Goal: Communication & Community: Answer question/provide support

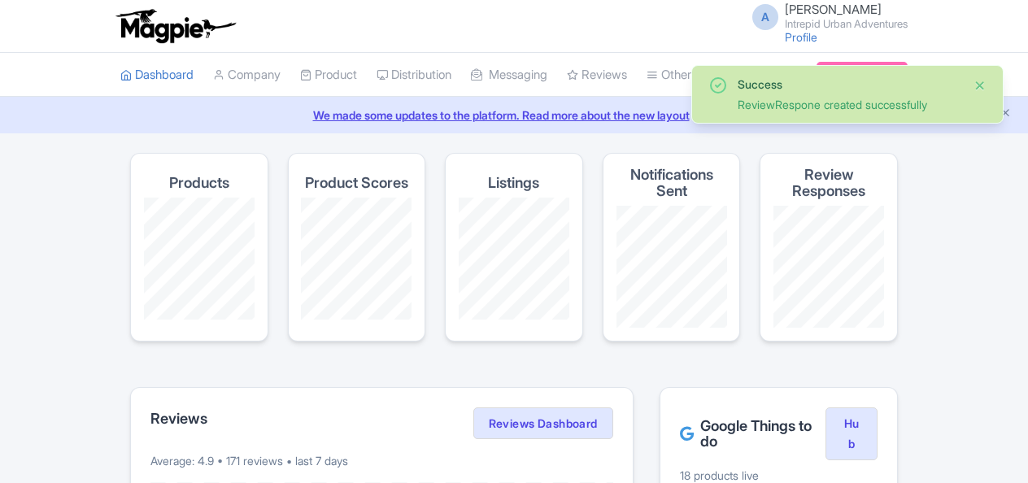
click at [984, 85] on button "Close" at bounding box center [980, 86] width 13 height 20
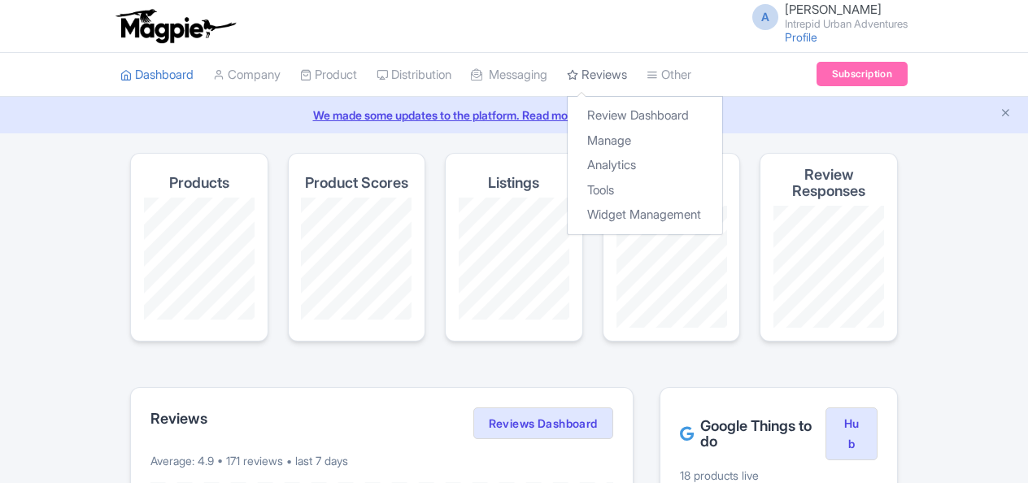
click at [618, 79] on link "Reviews" at bounding box center [597, 75] width 60 height 45
click at [629, 142] on link "Manage" at bounding box center [645, 141] width 155 height 25
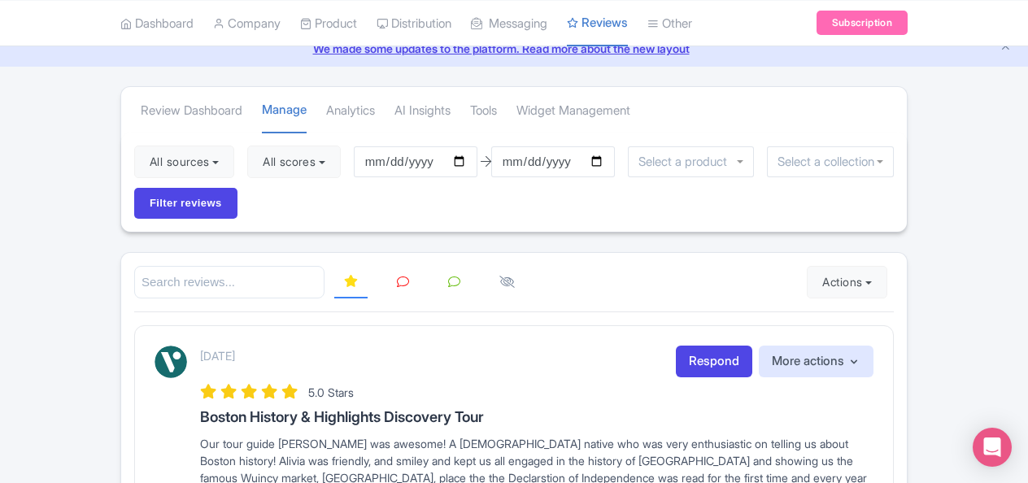
scroll to position [163, 0]
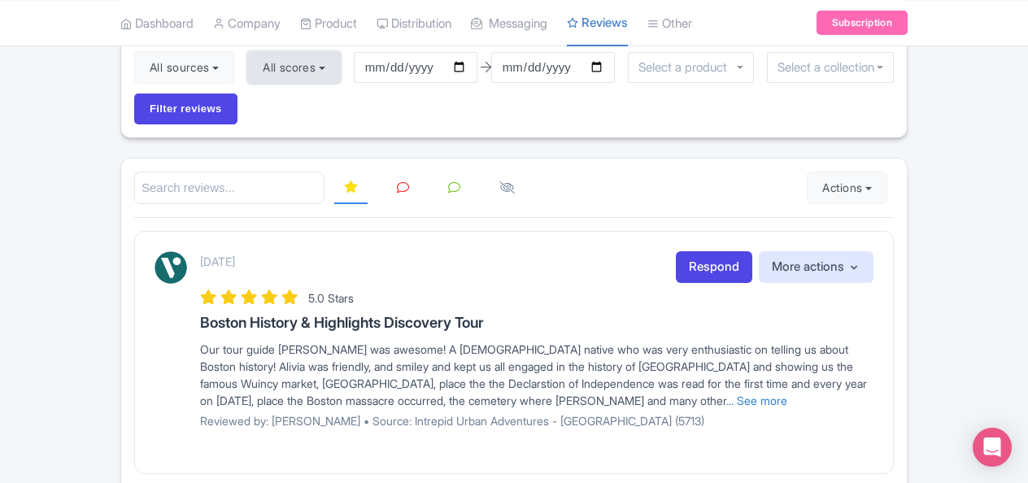
click at [298, 65] on button "All scores" at bounding box center [294, 67] width 94 height 33
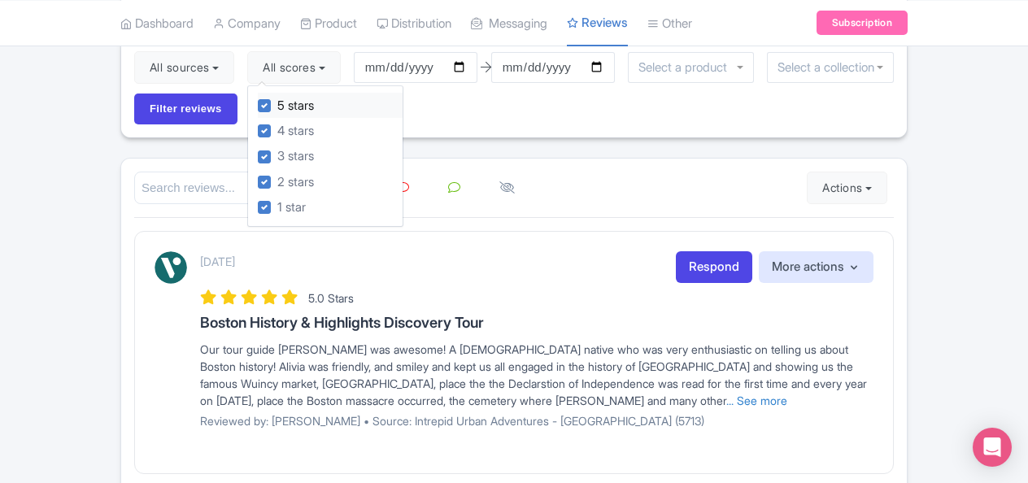
click at [277, 101] on label "5 stars" at bounding box center [295, 106] width 37 height 19
click at [277, 101] on input "5 stars" at bounding box center [282, 101] width 11 height 11
checkbox input "false"
click at [267, 122] on div "4 stars" at bounding box center [330, 130] width 145 height 25
click at [277, 155] on label "3 stars" at bounding box center [295, 156] width 37 height 19
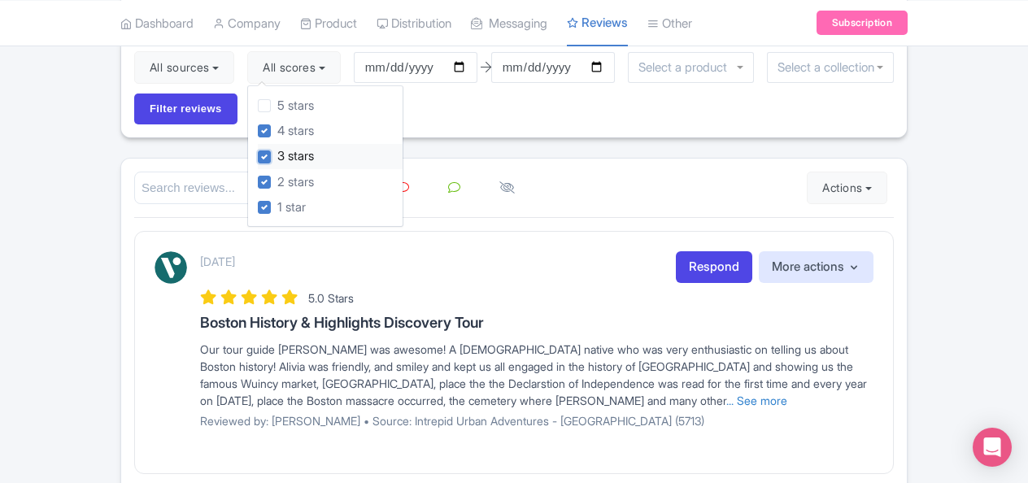
click at [277, 155] on input "3 stars" at bounding box center [282, 152] width 11 height 11
checkbox input "false"
click at [268, 172] on div "2 stars" at bounding box center [330, 181] width 145 height 25
click at [730, 176] on div at bounding box center [514, 188] width 760 height 33
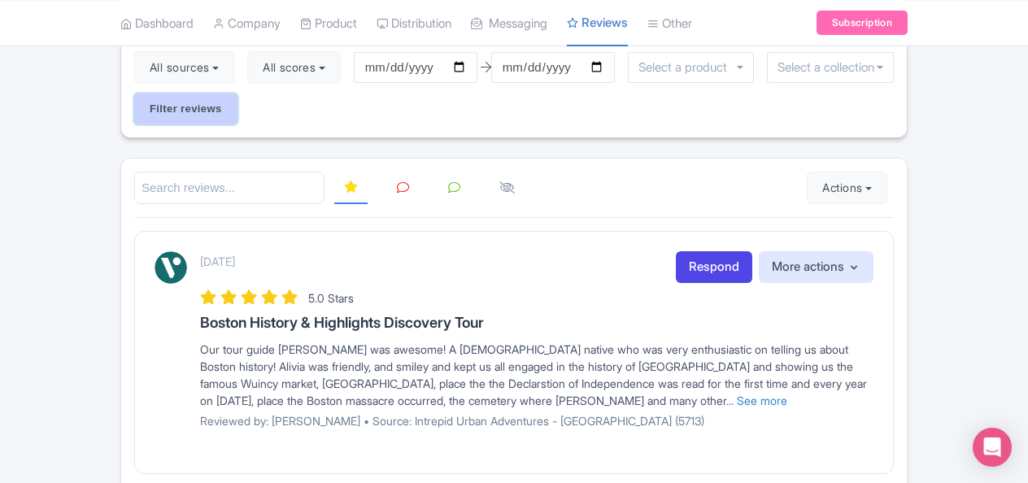
click at [177, 99] on input "Filter reviews" at bounding box center [185, 109] width 103 height 31
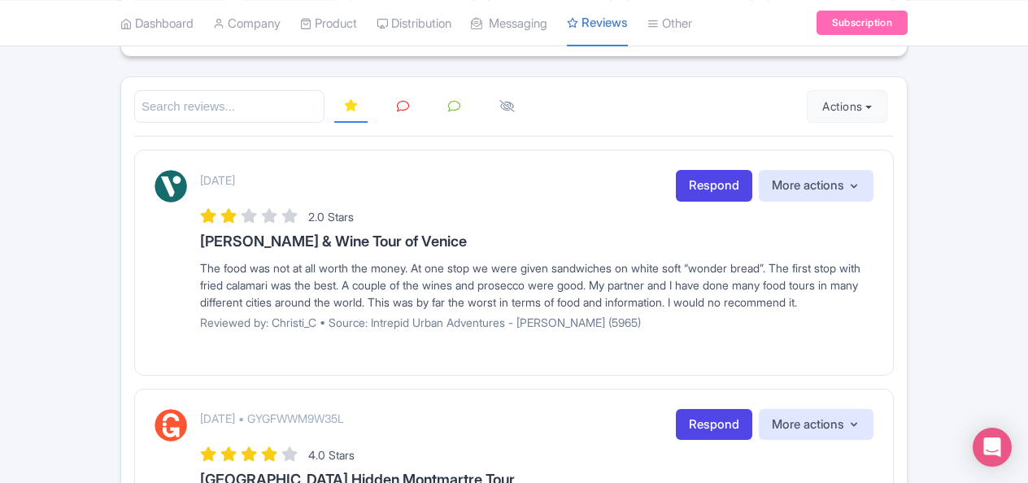
scroll to position [81, 0]
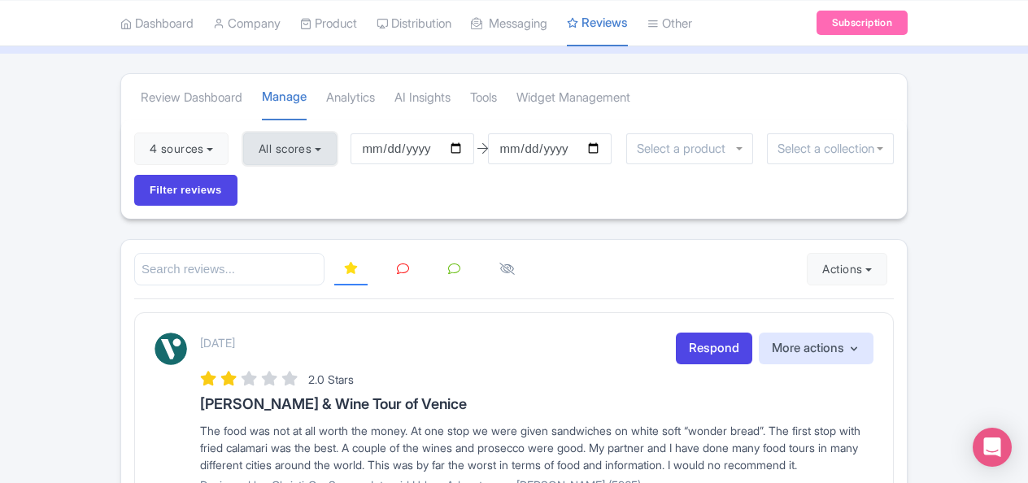
click at [320, 159] on button "All scores" at bounding box center [290, 149] width 94 height 33
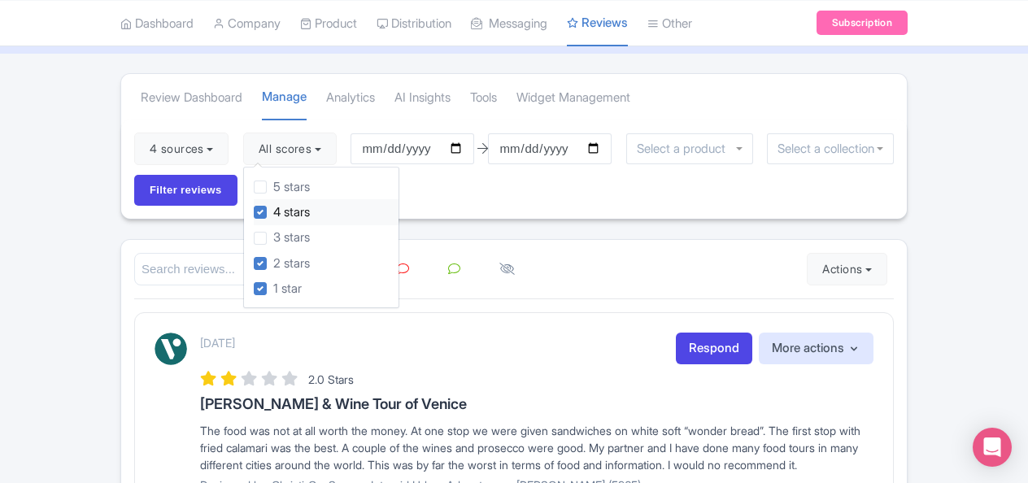
click at [273, 213] on label "4 stars" at bounding box center [291, 212] width 37 height 19
click at [273, 213] on input "4 stars" at bounding box center [278, 208] width 11 height 11
checkbox input "false"
click at [259, 255] on div "2 stars" at bounding box center [326, 263] width 145 height 25
click at [198, 194] on input "Filter reviews" at bounding box center [185, 190] width 103 height 31
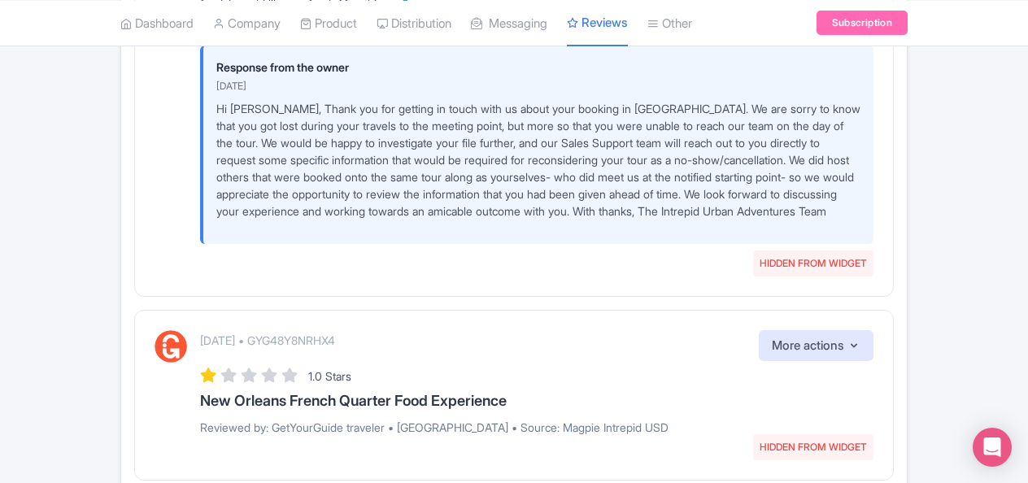
scroll to position [3309, 0]
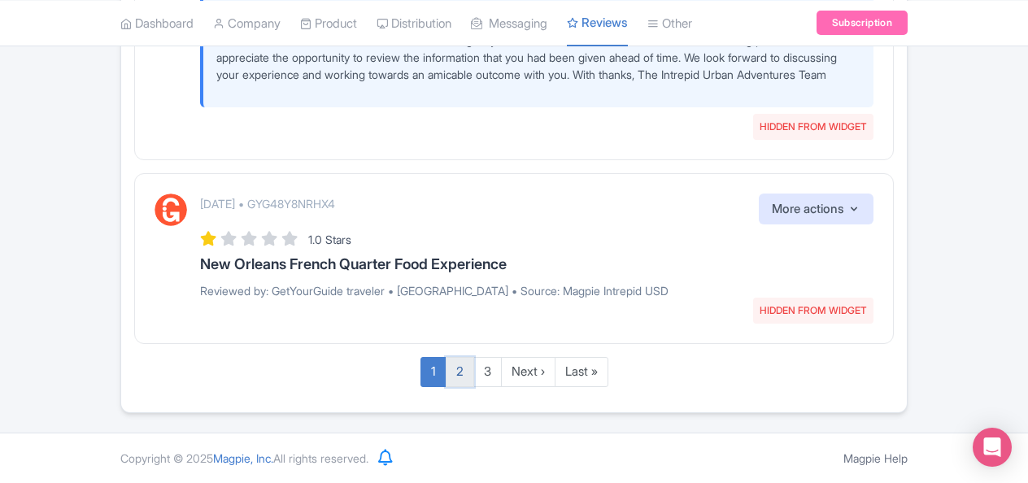
click at [463, 379] on link "2" at bounding box center [460, 372] width 28 height 30
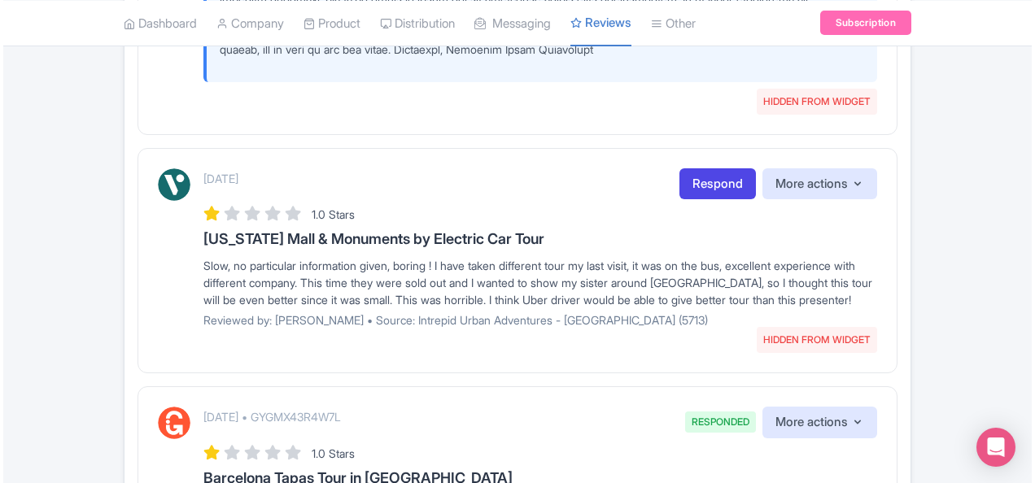
scroll to position [1435, 0]
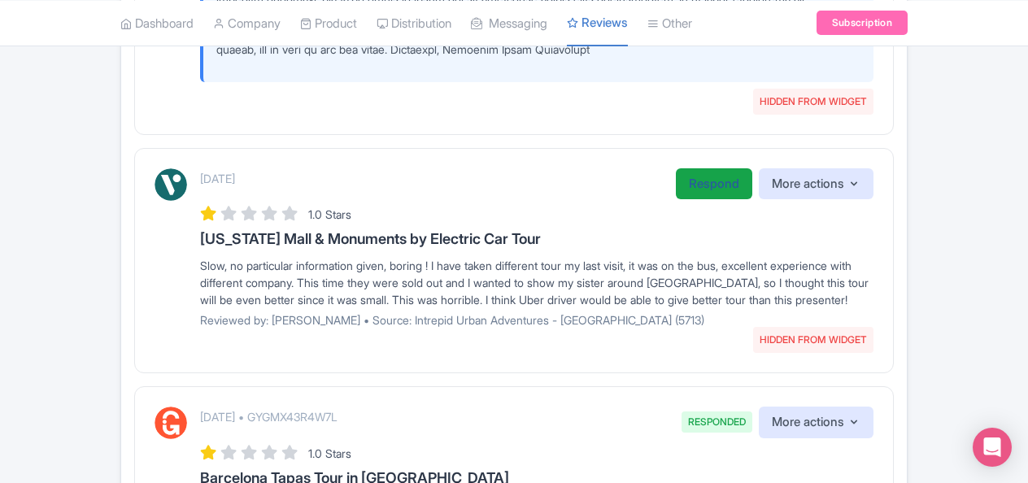
click at [701, 193] on link "Respond" at bounding box center [714, 184] width 76 height 32
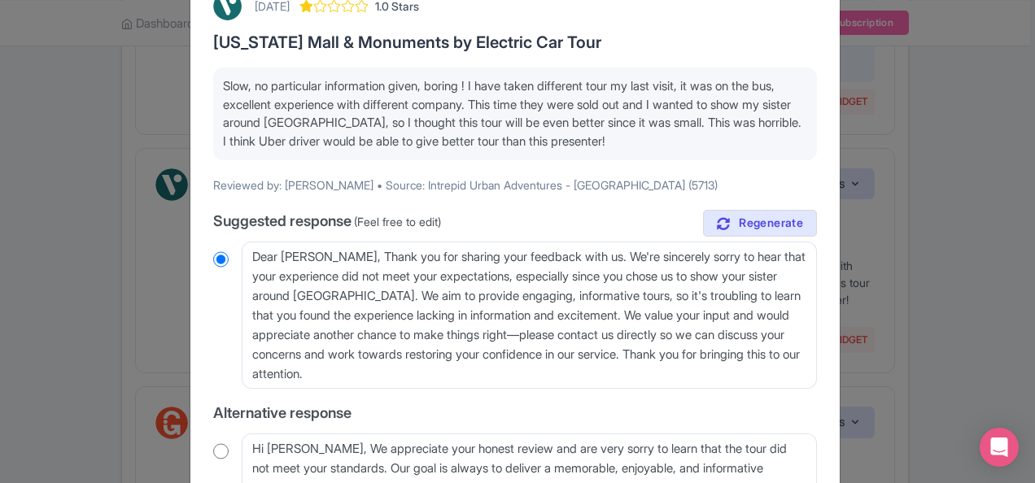
scroll to position [163, 0]
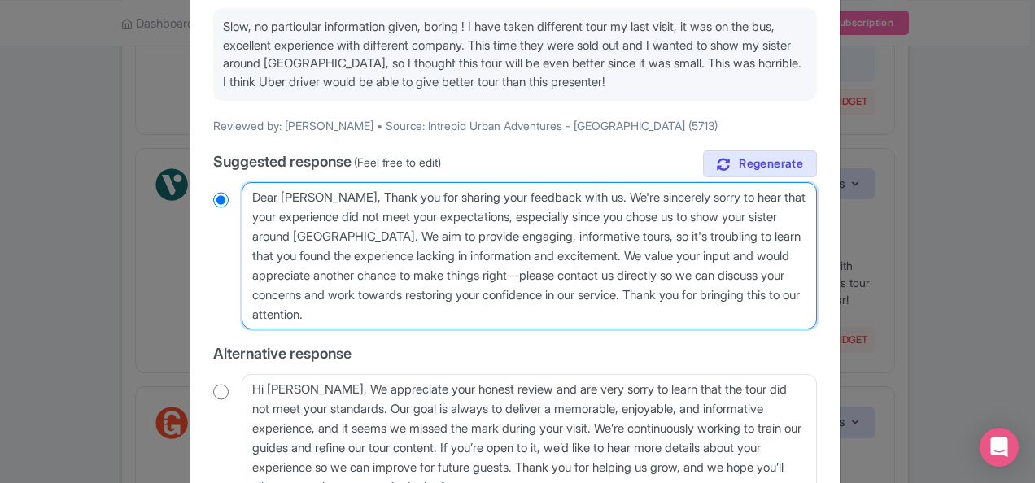
click at [304, 200] on textarea "Dear [PERSON_NAME], Thank you for sharing your feedback with us. We're sincerel…" at bounding box center [529, 255] width 575 height 147
paste textarea ", Thank you for your feedback. We are sorry to learn that you did not enjoy you…"
type textarea "Dear [PERSON_NAME], Thank you for your feedback. We are sorry to learn that you…"
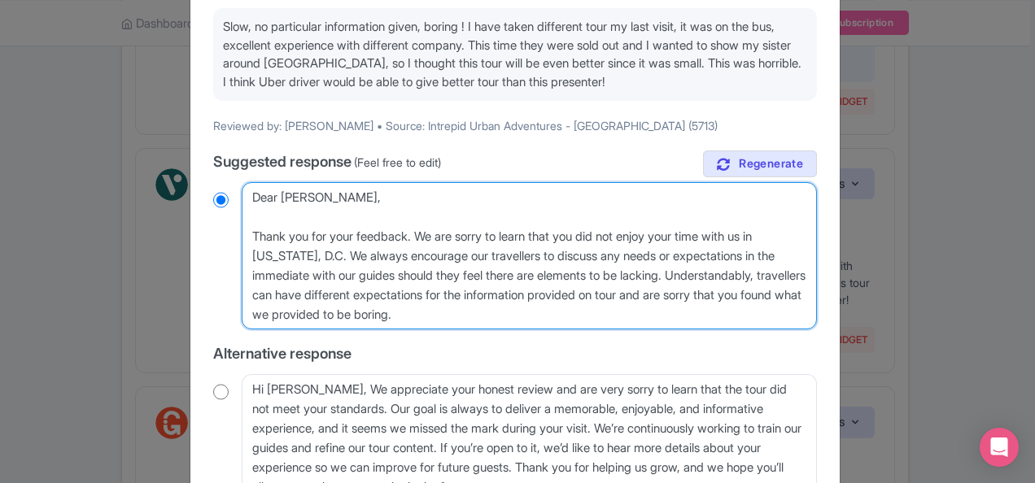
radio input "true"
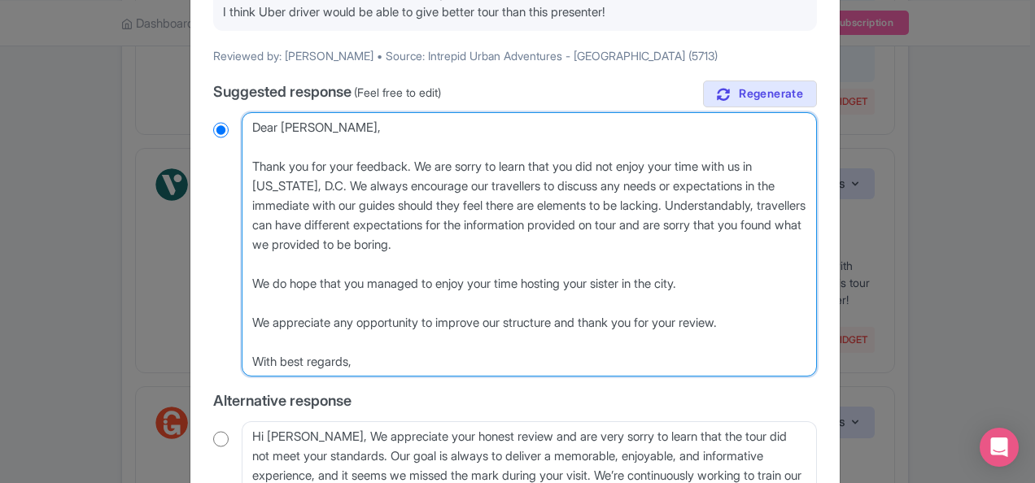
scroll to position [325, 0]
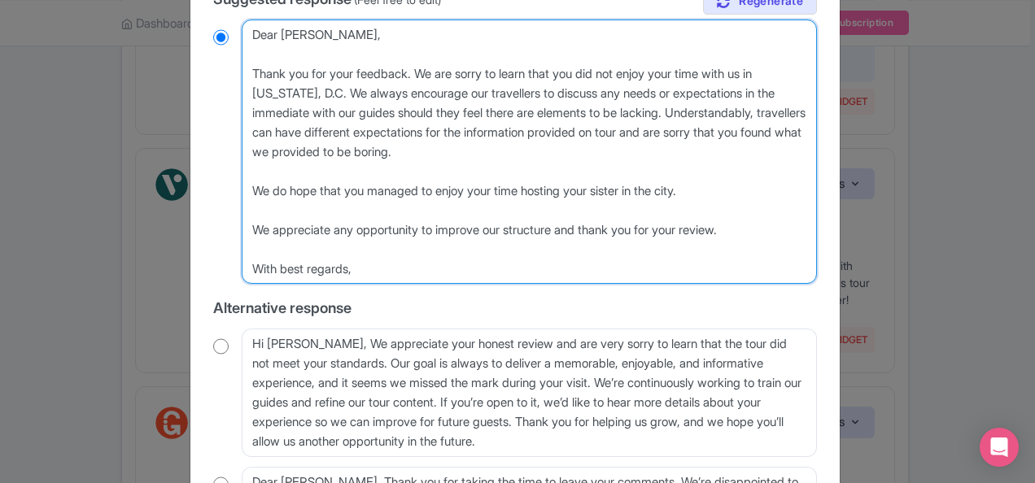
type textarea "Dear [PERSON_NAME], Thank you for your feedback. We are sorry to learn that you…"
radio input "true"
type textarea "Dear [PERSON_NAME], Thank you for your feedback. We are sorry to learn that you…"
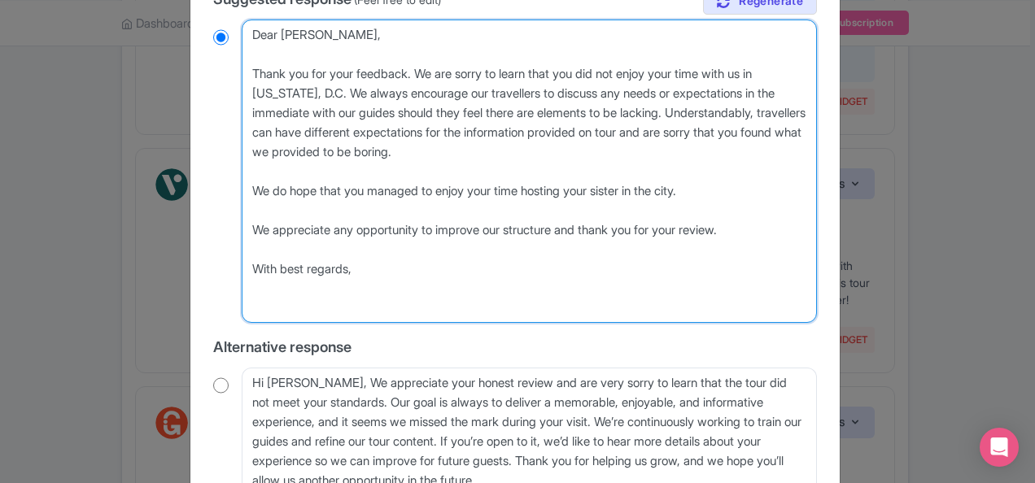
radio input "true"
type textarea "Dear [PERSON_NAME], Thank you for your feedback. We are sorry to learn that you…"
radio input "true"
type textarea "Dear [PERSON_NAME], Thank you for your feedback. We are sorry to learn that you…"
radio input "true"
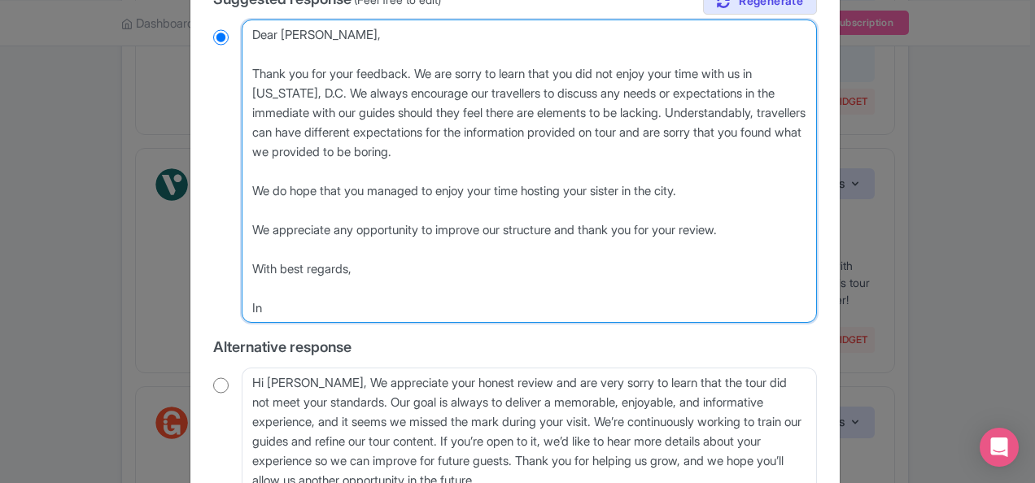
type textarea "Dear [PERSON_NAME], Thank you for your feedback. We are sorry to learn that you…"
radio input "true"
type textarea "Dear [PERSON_NAME], Thank you for your feedback. We are sorry to learn that you…"
radio input "true"
type textarea "Dear [PERSON_NAME], Thank you for your feedback. We are sorry to learn that you…"
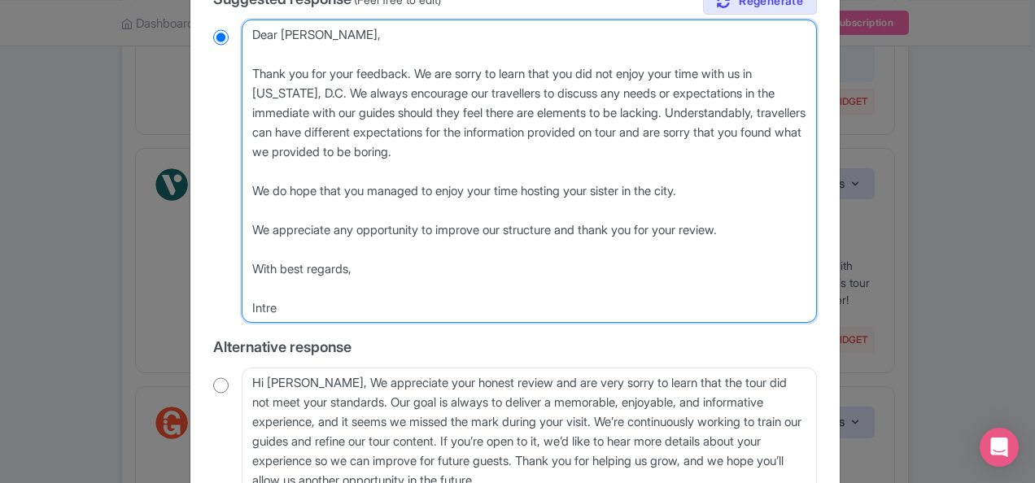
radio input "true"
type textarea "Dear [PERSON_NAME], Thank you for your feedback. We are sorry to learn that you…"
radio input "true"
type textarea "Dear [PERSON_NAME], Thank you for your feedback. We are sorry to learn that you…"
radio input "true"
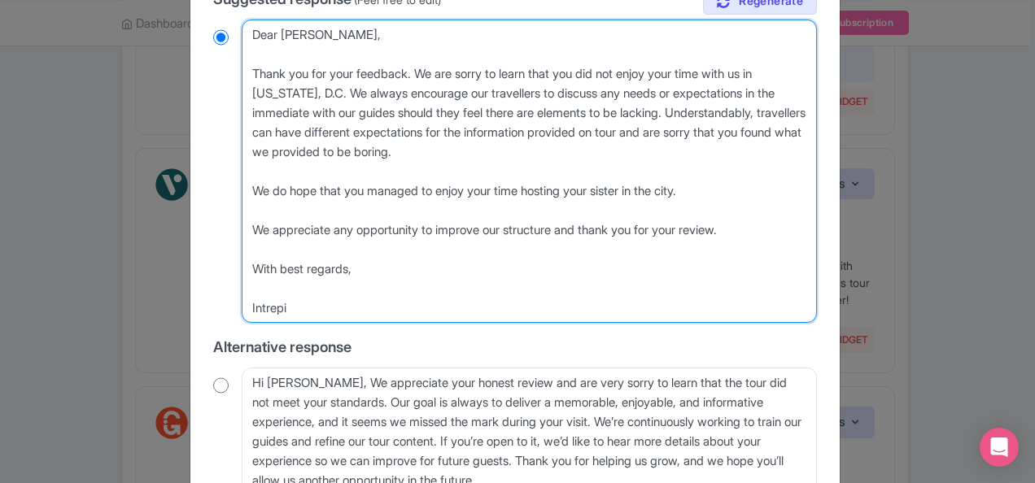
type textarea "Dear [PERSON_NAME], Thank you for your feedback. We are sorry to learn that you…"
radio input "true"
type textarea "Dear [PERSON_NAME], Thank you for your feedback. We are sorry to learn that you…"
radio input "true"
type textarea "Dear [PERSON_NAME], Thank you for your feedback. We are sorry to learn that you…"
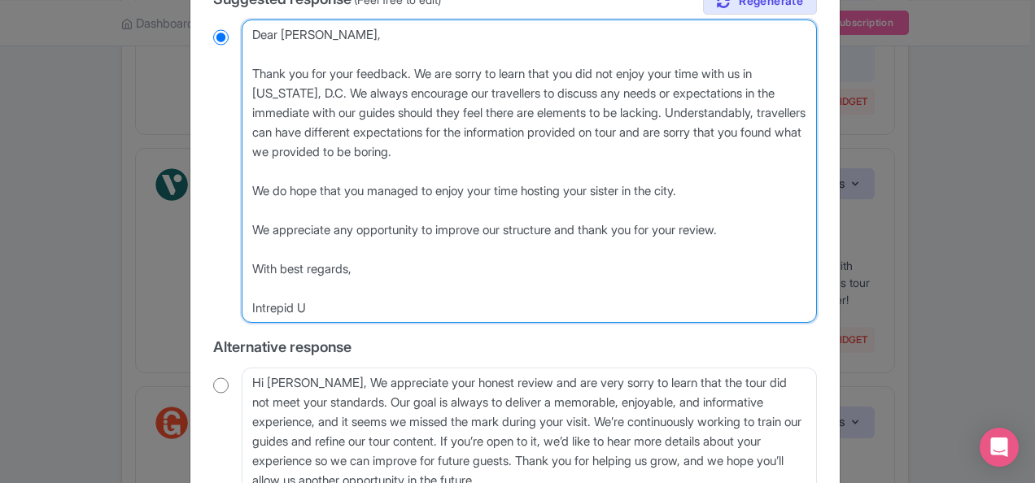
radio input "true"
type textarea "Dear [PERSON_NAME], Thank you for your feedback. We are sorry to learn that you…"
radio input "true"
type textarea "Dear [PERSON_NAME], Thank you for your feedback. We are sorry to learn that you…"
radio input "true"
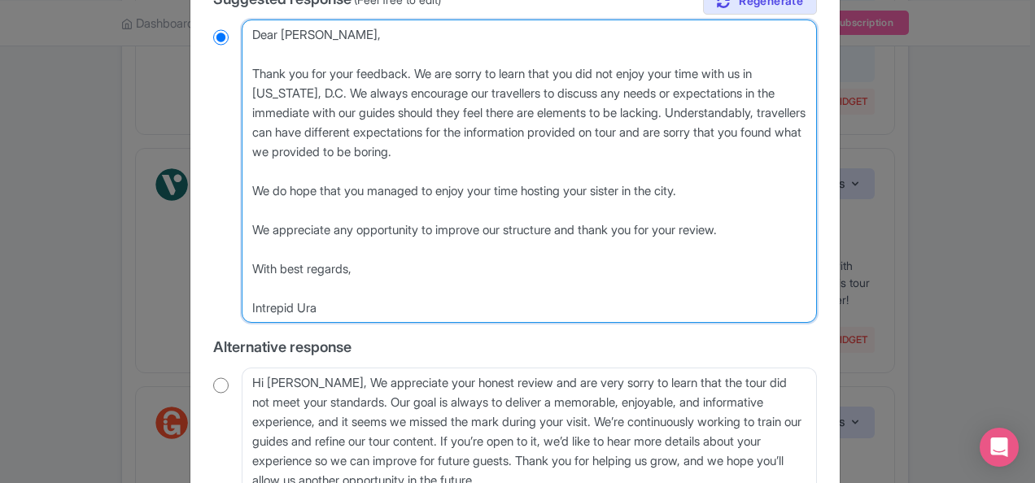
type textarea "Dear [PERSON_NAME], Thank you for your feedback. We are sorry to learn that you…"
radio input "true"
type textarea "Dear [PERSON_NAME], Thank you for your feedback. We are sorry to learn that you…"
radio input "true"
type textarea "Dear [PERSON_NAME], Thank you for your feedback. We are sorry to learn that you…"
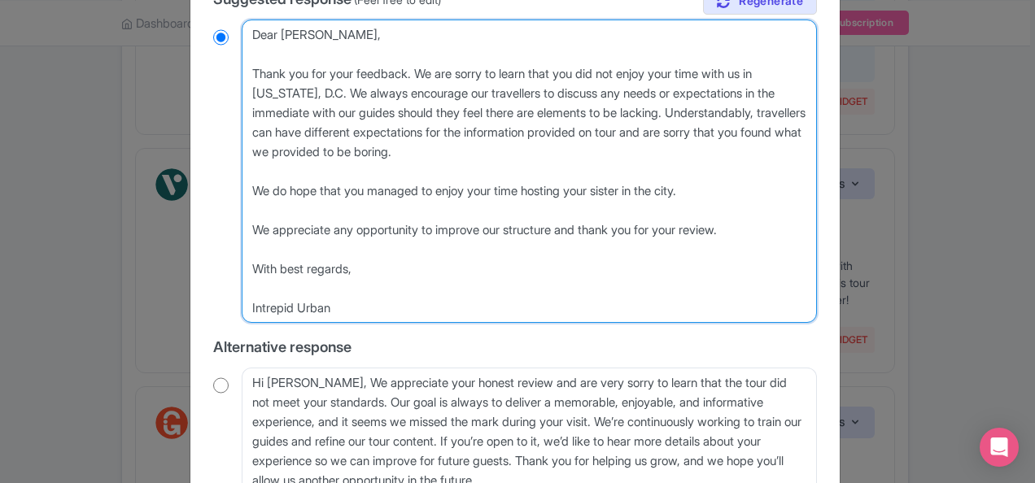
radio input "true"
type textarea "Dear [PERSON_NAME], Thank you for your feedback. We are sorry to learn that you…"
radio input "true"
type textarea "Dear [PERSON_NAME], Thank you for your feedback. We are sorry to learn that you…"
radio input "true"
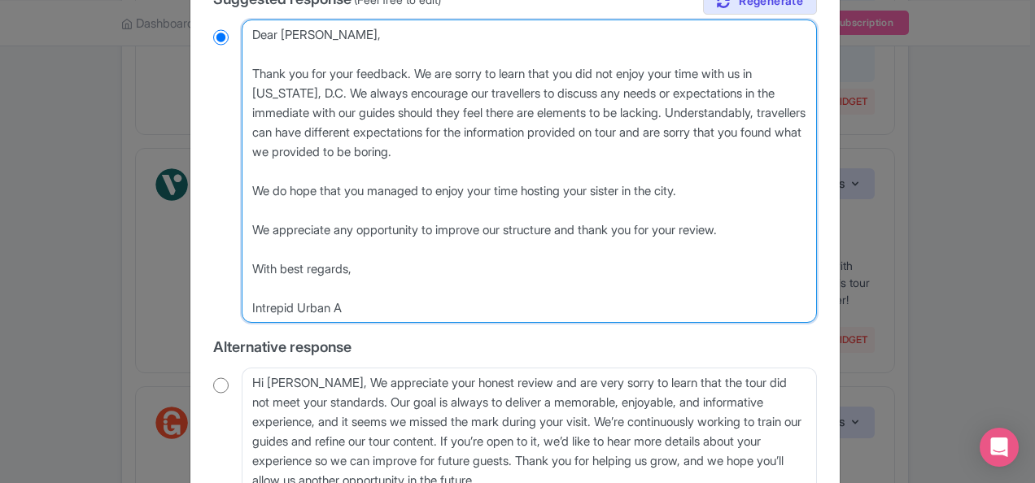
type textarea "Dear [PERSON_NAME], Thank you for your feedback. We are sorry to learn that you…"
radio input "true"
type textarea "Dear [PERSON_NAME], Thank you for your feedback. We are sorry to learn that you…"
radio input "true"
type textarea "Dear [PERSON_NAME], Thank you for your feedback. We are sorry to learn that you…"
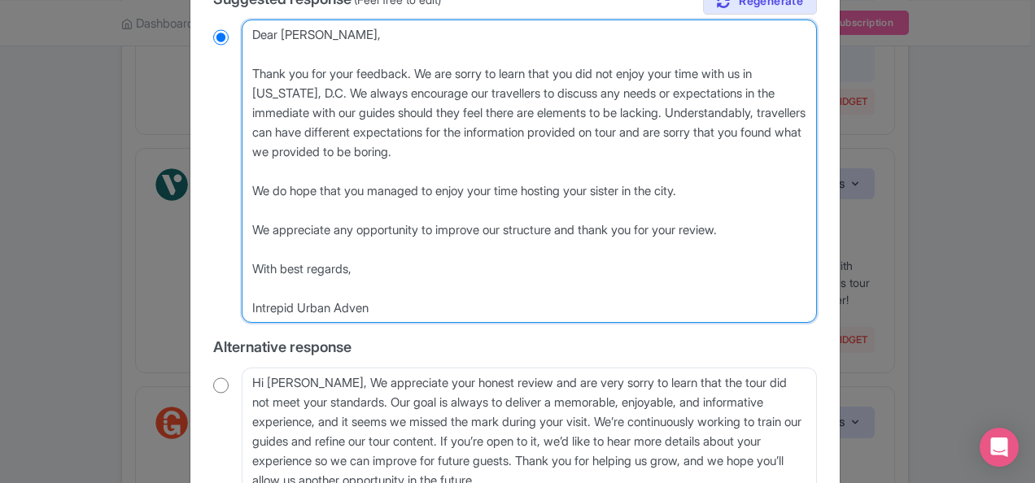
radio input "true"
type textarea "Dear [PERSON_NAME], Thank you for your feedback. We are sorry to learn that you…"
radio input "true"
type textarea "Dear [PERSON_NAME], Thank you for your feedback. We are sorry to learn that you…"
radio input "true"
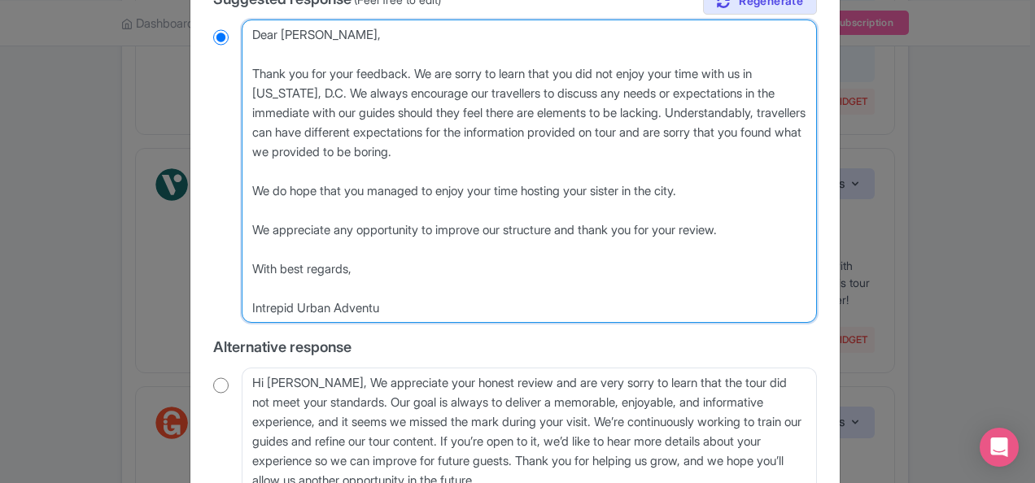
type textarea "Dear [PERSON_NAME], Thank you for your feedback. We are sorry to learn that you…"
radio input "true"
type textarea "Dear [PERSON_NAME], Thank you for your feedback. We are sorry to learn that you…"
radio input "true"
type textarea "Dear [PERSON_NAME], Thank you for your feedback. We are sorry to learn that you…"
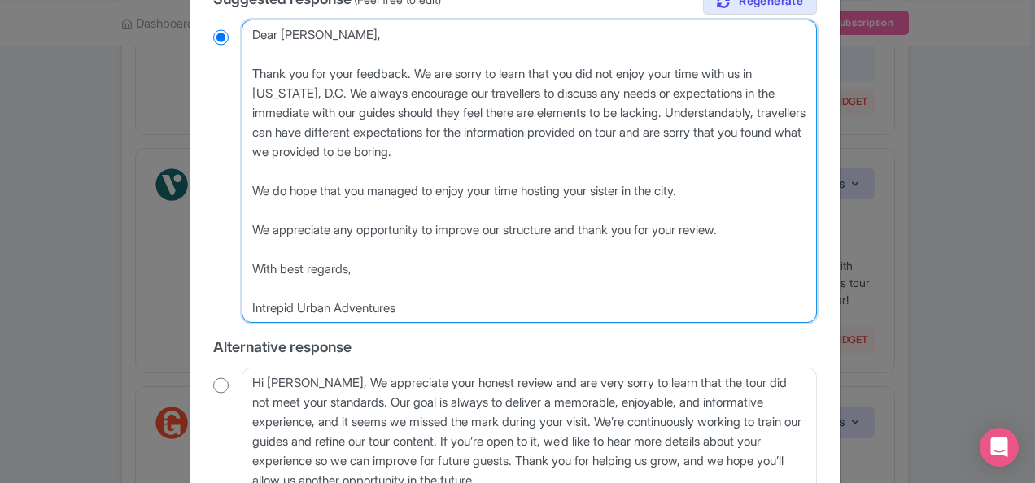
radio input "true"
type textarea "Dear [PERSON_NAME], Thank you for your feedback. We are sorry to learn that you…"
radio input "true"
type textarea "Dear [PERSON_NAME], Thank you for your feedback. We are sorry to learn that you…"
radio input "true"
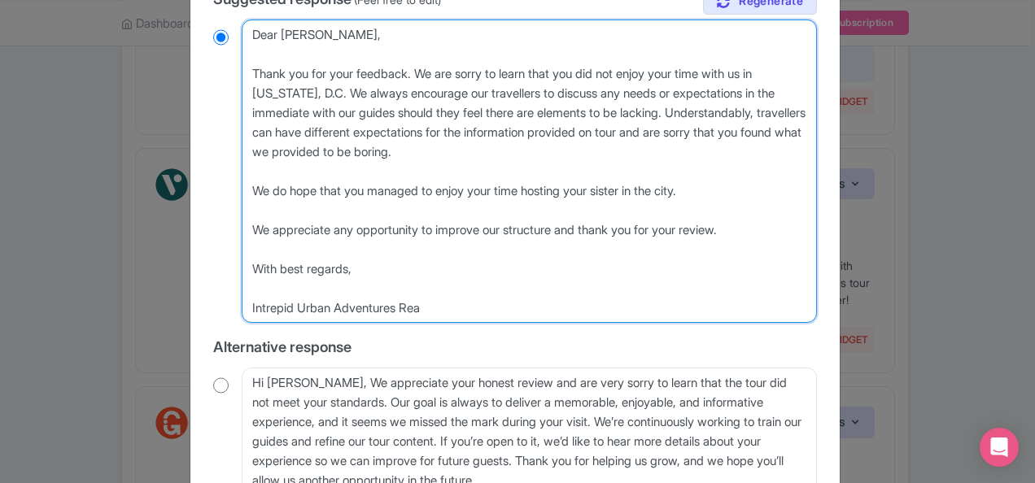
type textarea "Dear [PERSON_NAME], Thank you for your feedback. We are sorry to learn that you…"
radio input "true"
type textarea "Dear [PERSON_NAME], Thank you for your feedback. We are sorry to learn that you…"
radio input "true"
type textarea "Dear [PERSON_NAME], Thank you for your feedback. We are sorry to learn that you…"
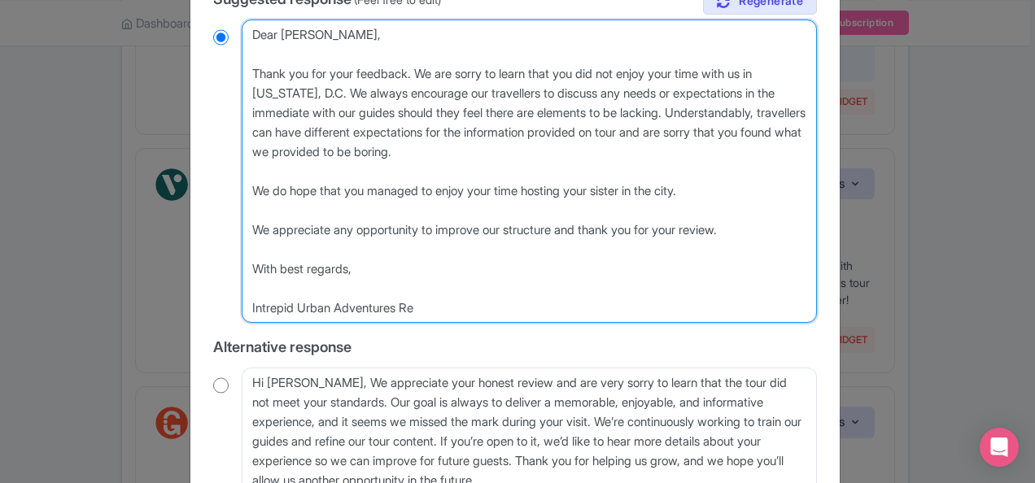
radio input "true"
type textarea "Dear [PERSON_NAME], Thank you for your feedback. We are sorry to learn that you…"
radio input "true"
type textarea "Dear [PERSON_NAME], Thank you for your feedback. We are sorry to learn that you…"
radio input "true"
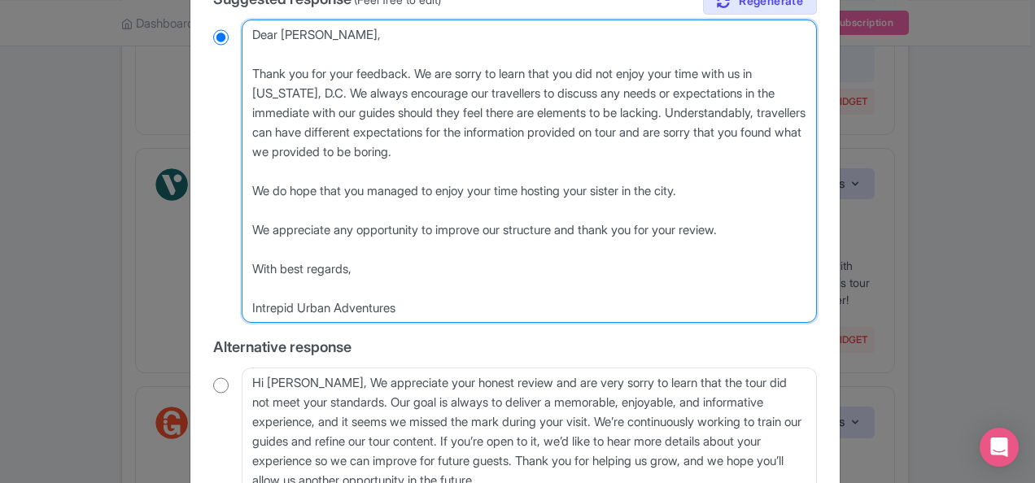
type textarea "Dear [PERSON_NAME], Thank you for your feedback. We are sorry to learn that you…"
radio input "true"
type textarea "Dear [PERSON_NAME], Thank you for your feedback. We are sorry to learn that you…"
radio input "true"
type textarea "Dear [PERSON_NAME], Thank you for your feedback. We are sorry to learn that you…"
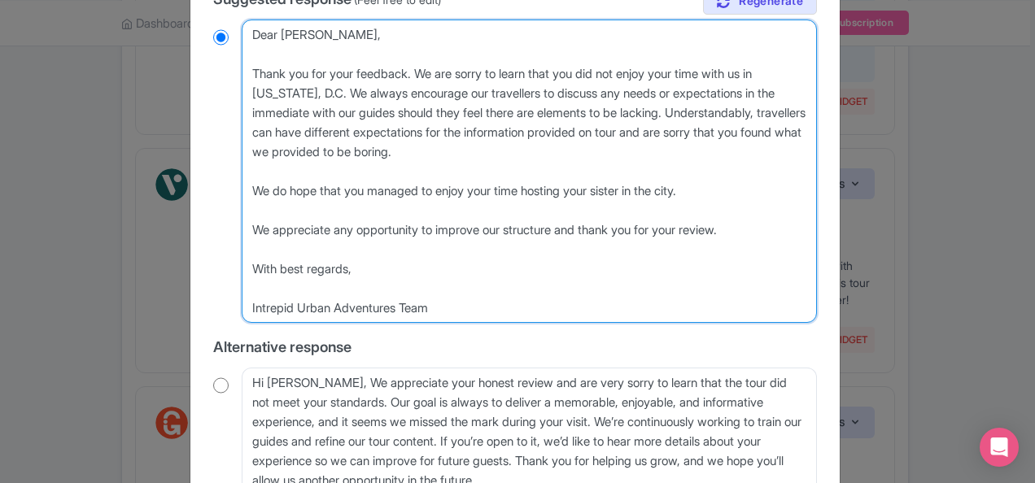
radio input "true"
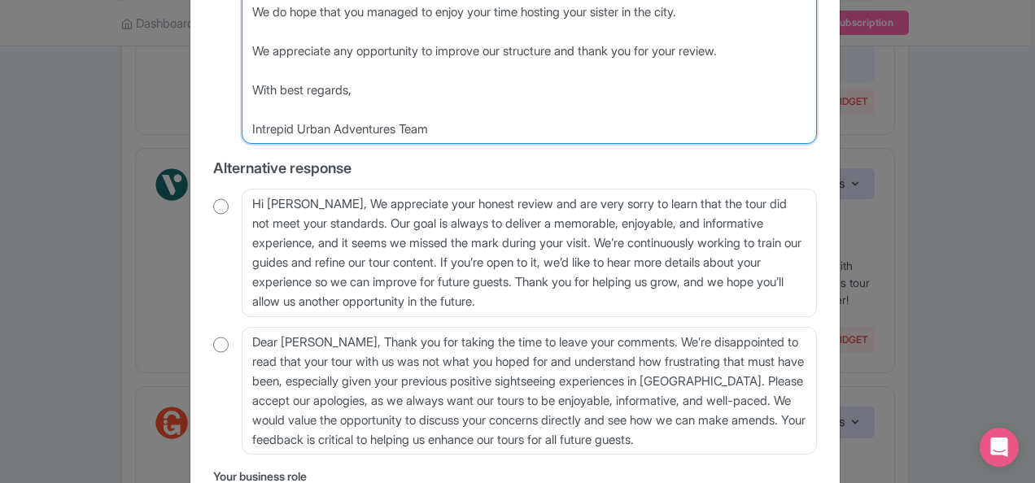
scroll to position [626, 0]
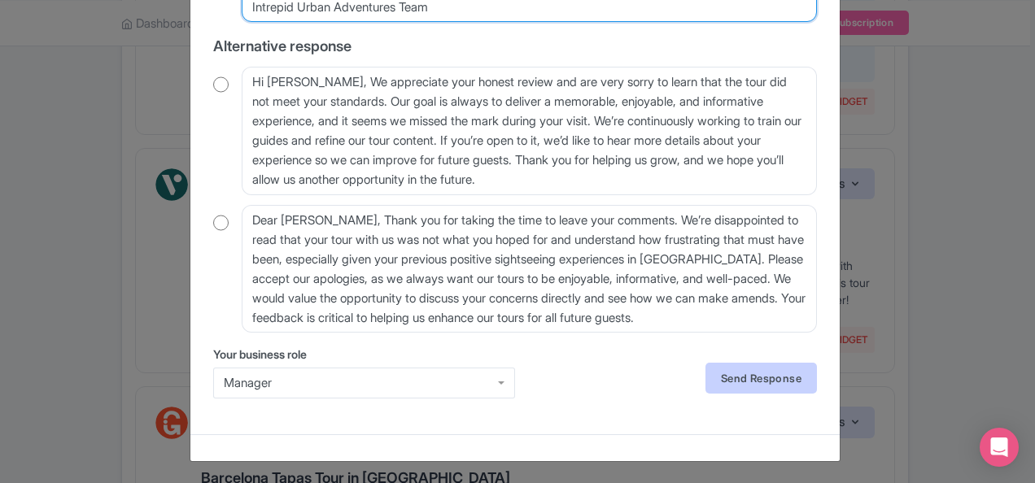
type textarea "Dear [PERSON_NAME], Thank you for your feedback. We are sorry to learn that you…"
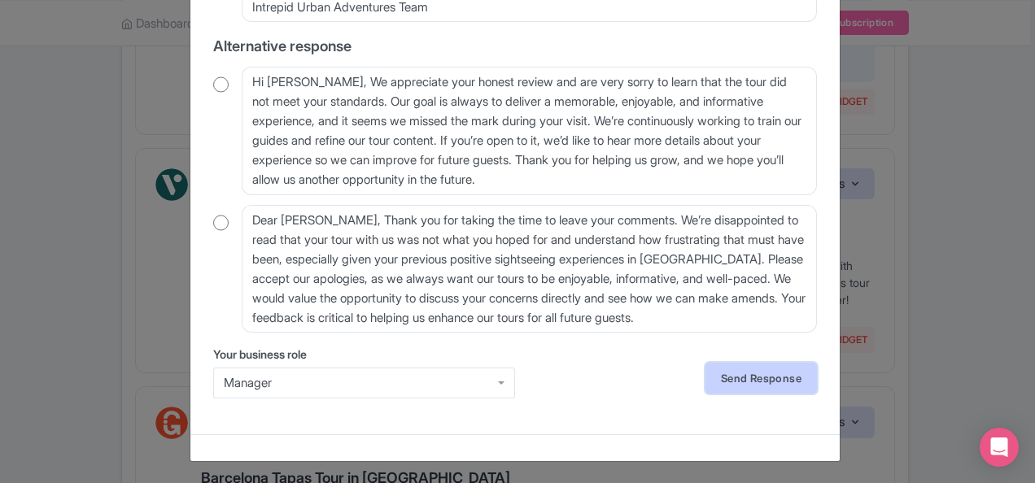
click at [710, 371] on link "Send Response" at bounding box center [760, 378] width 111 height 31
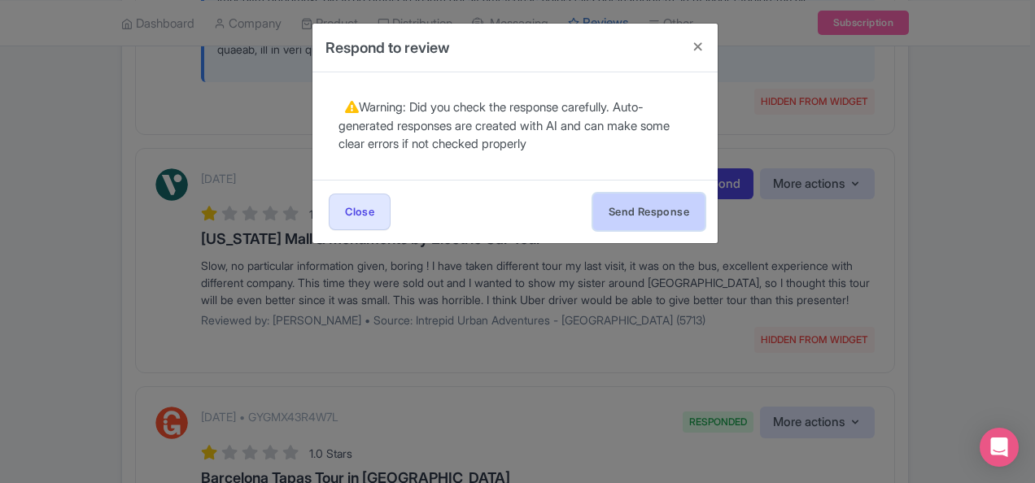
click at [641, 221] on button "Send Response" at bounding box center [648, 212] width 111 height 37
